Goal: Task Accomplishment & Management: Complete application form

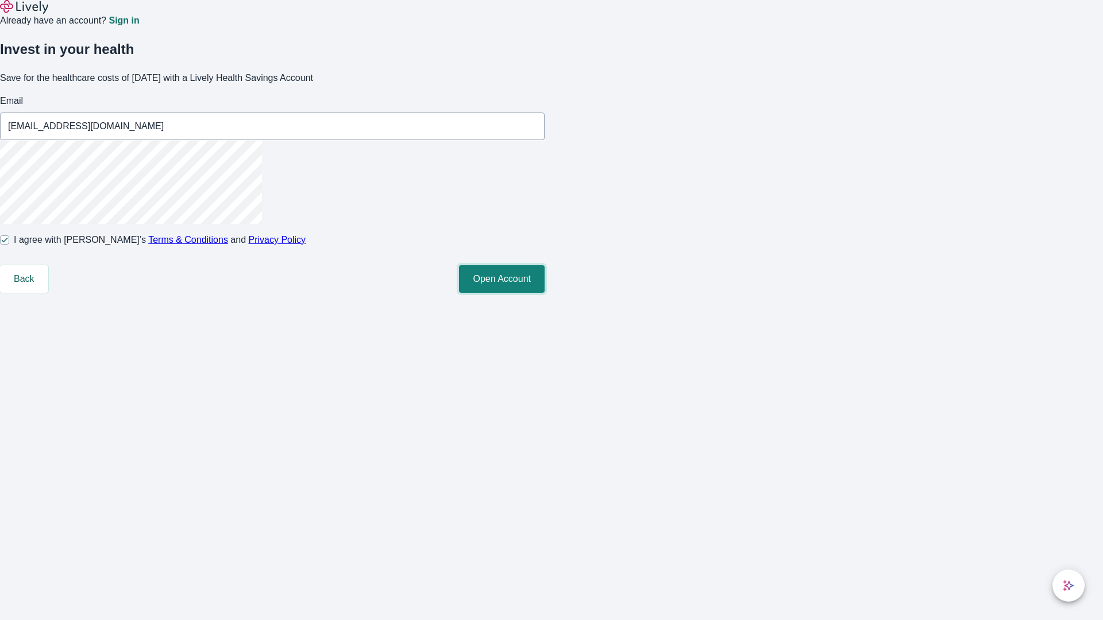
click at [545, 293] on button "Open Account" at bounding box center [502, 279] width 86 height 28
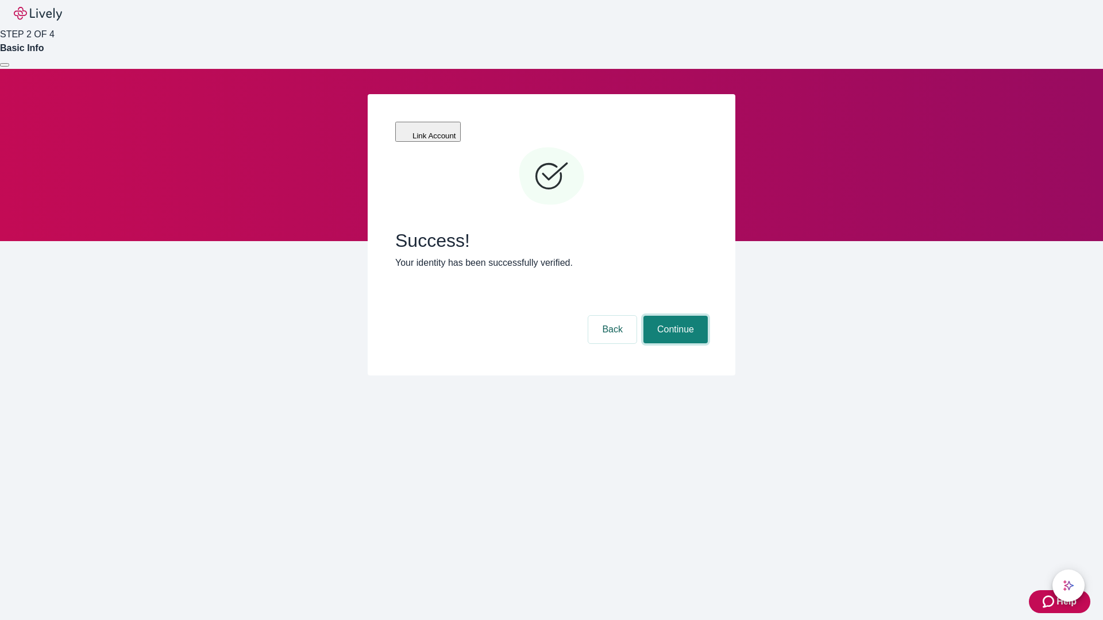
click at [674, 316] on button "Continue" at bounding box center [675, 330] width 64 height 28
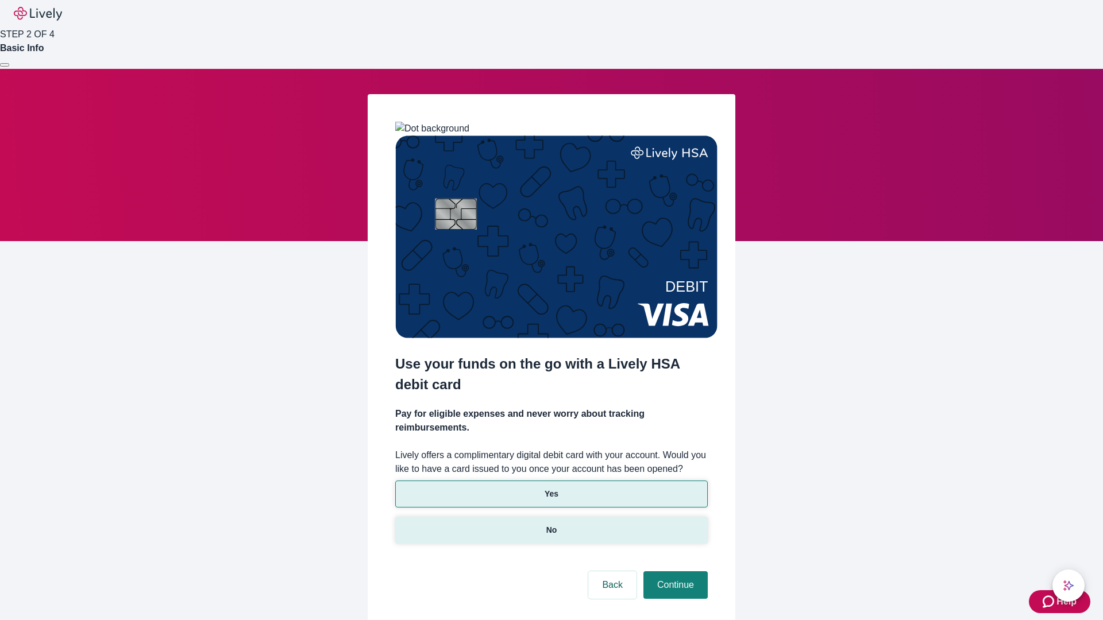
click at [551, 525] on p "No" at bounding box center [551, 531] width 11 height 12
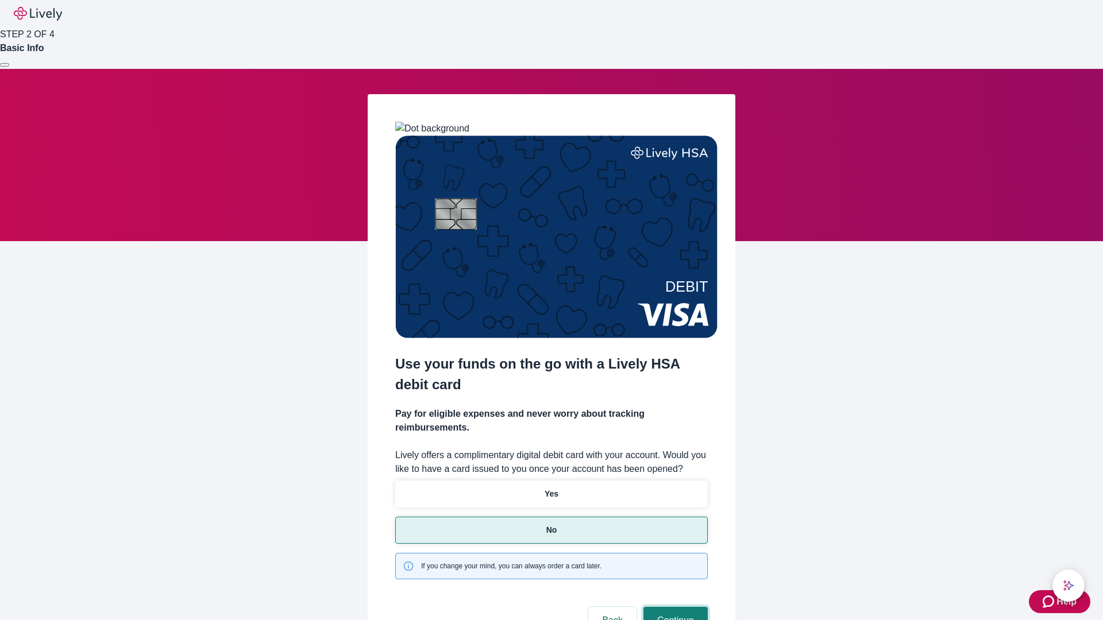
click at [674, 607] on button "Continue" at bounding box center [675, 621] width 64 height 28
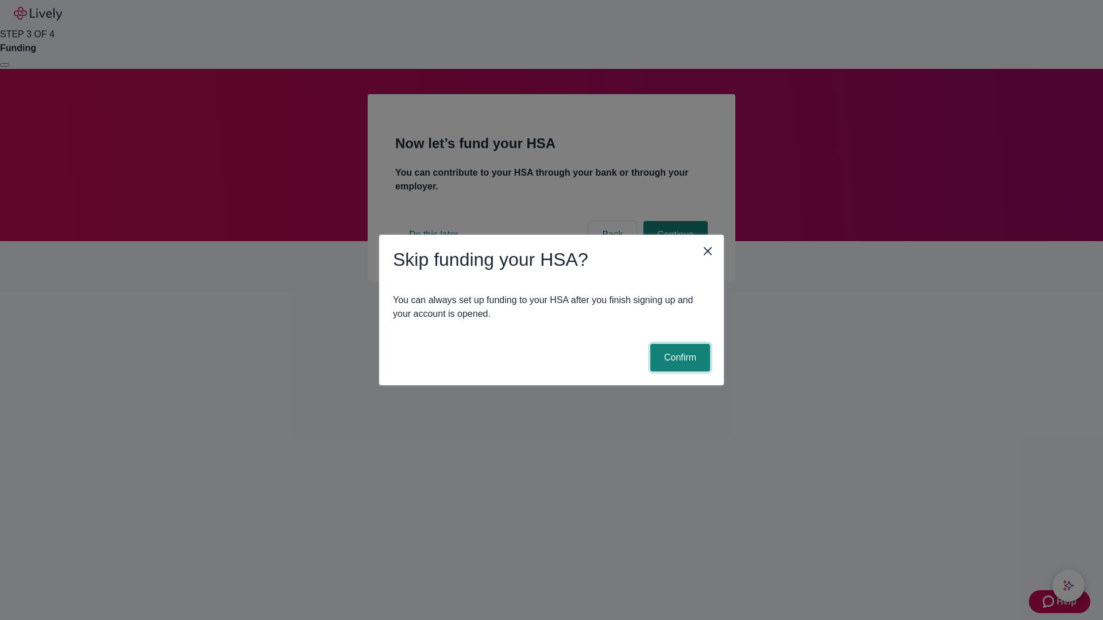
click at [678, 358] on button "Confirm" at bounding box center [680, 358] width 60 height 28
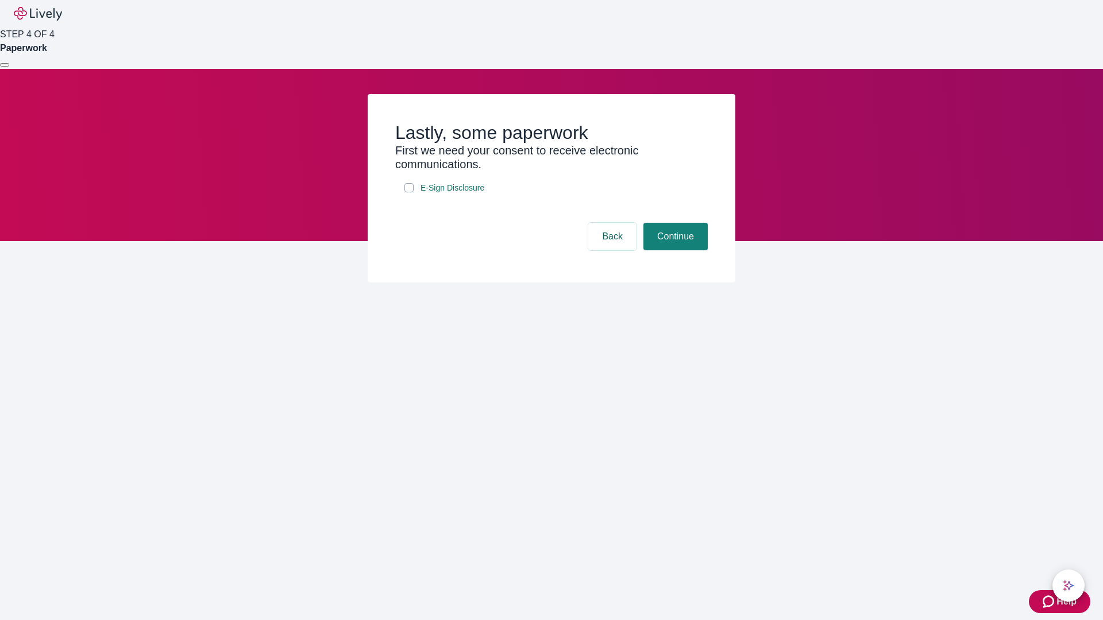
click at [409, 192] on input "E-Sign Disclosure" at bounding box center [408, 187] width 9 height 9
checkbox input "true"
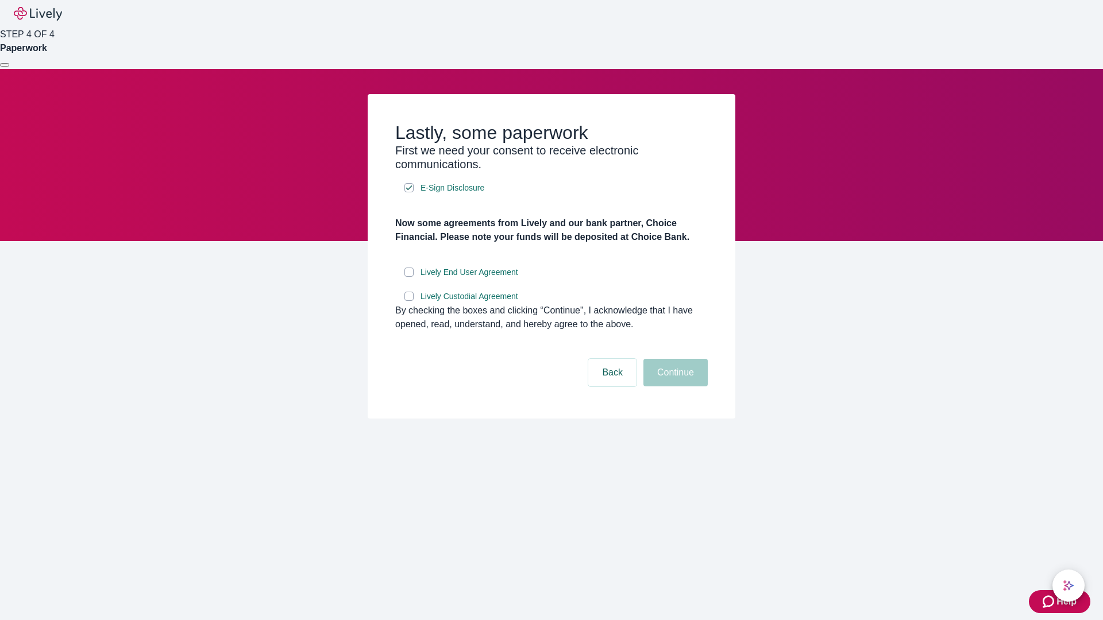
click at [409, 277] on input "Lively End User Agreement" at bounding box center [408, 272] width 9 height 9
checkbox input "true"
click at [409, 301] on input "Lively Custodial Agreement" at bounding box center [408, 296] width 9 height 9
checkbox input "true"
click at [674, 387] on button "Continue" at bounding box center [675, 373] width 64 height 28
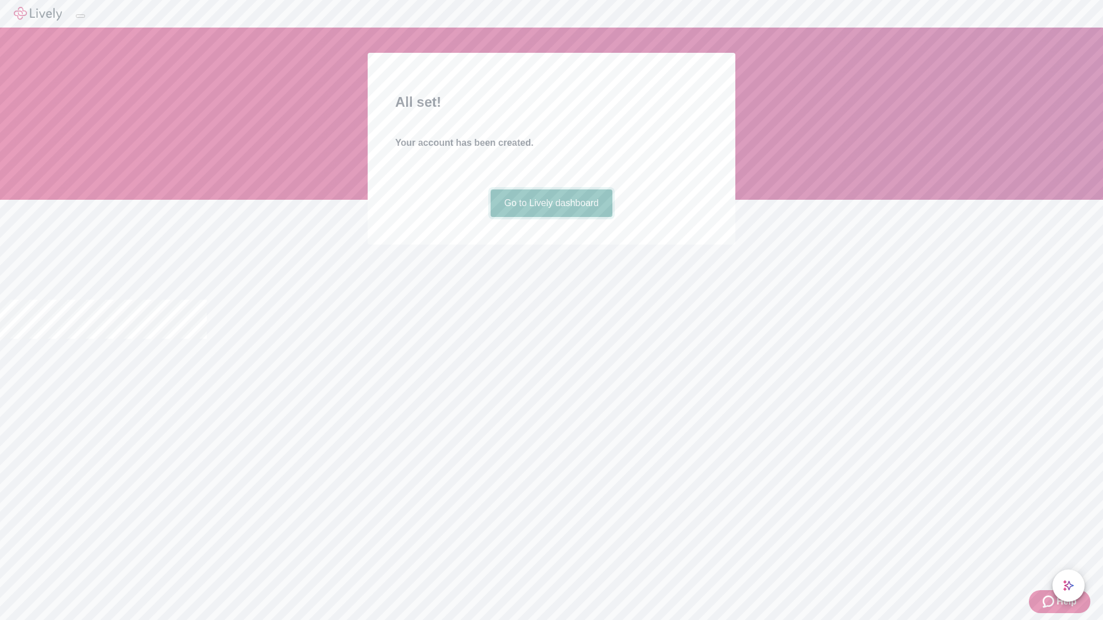
click at [551, 217] on link "Go to Lively dashboard" at bounding box center [552, 204] width 122 height 28
